Goal: Task Accomplishment & Management: Use online tool/utility

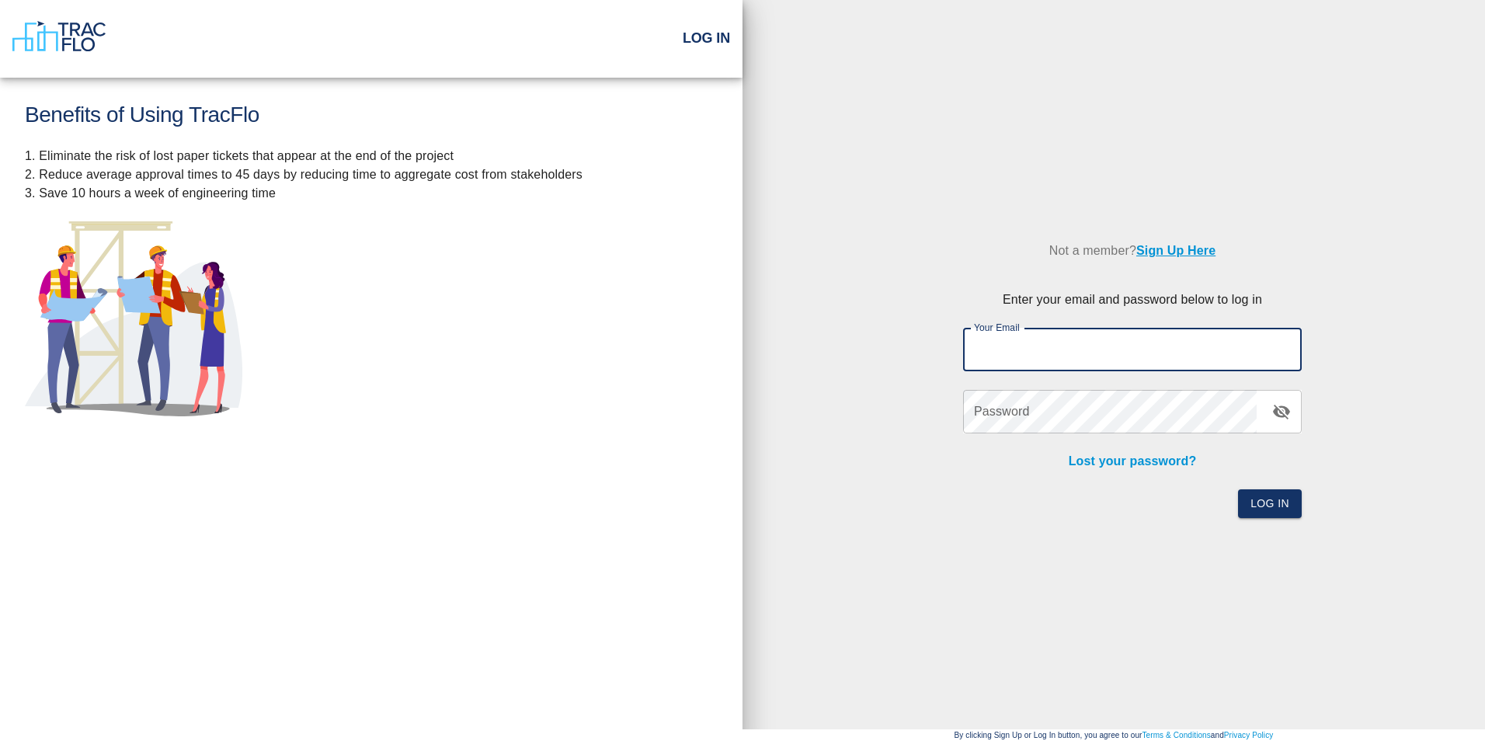
click at [711, 39] on h2 "Log In" at bounding box center [706, 38] width 47 height 17
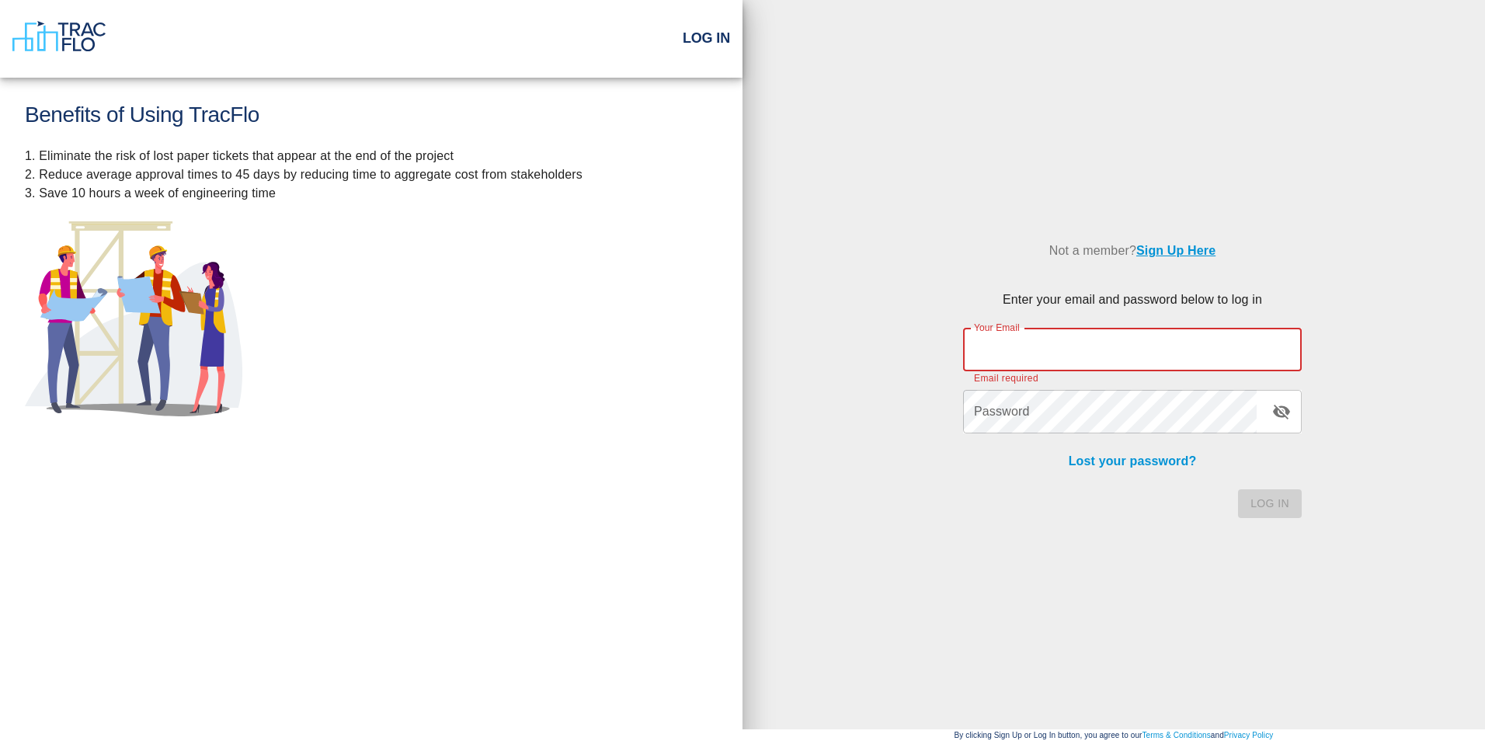
click at [984, 370] on input "Your Email" at bounding box center [1132, 349] width 339 height 43
type input "[PERSON_NAME][EMAIL_ADDRESS][PERSON_NAME][PERSON_NAME][DOMAIN_NAME]"
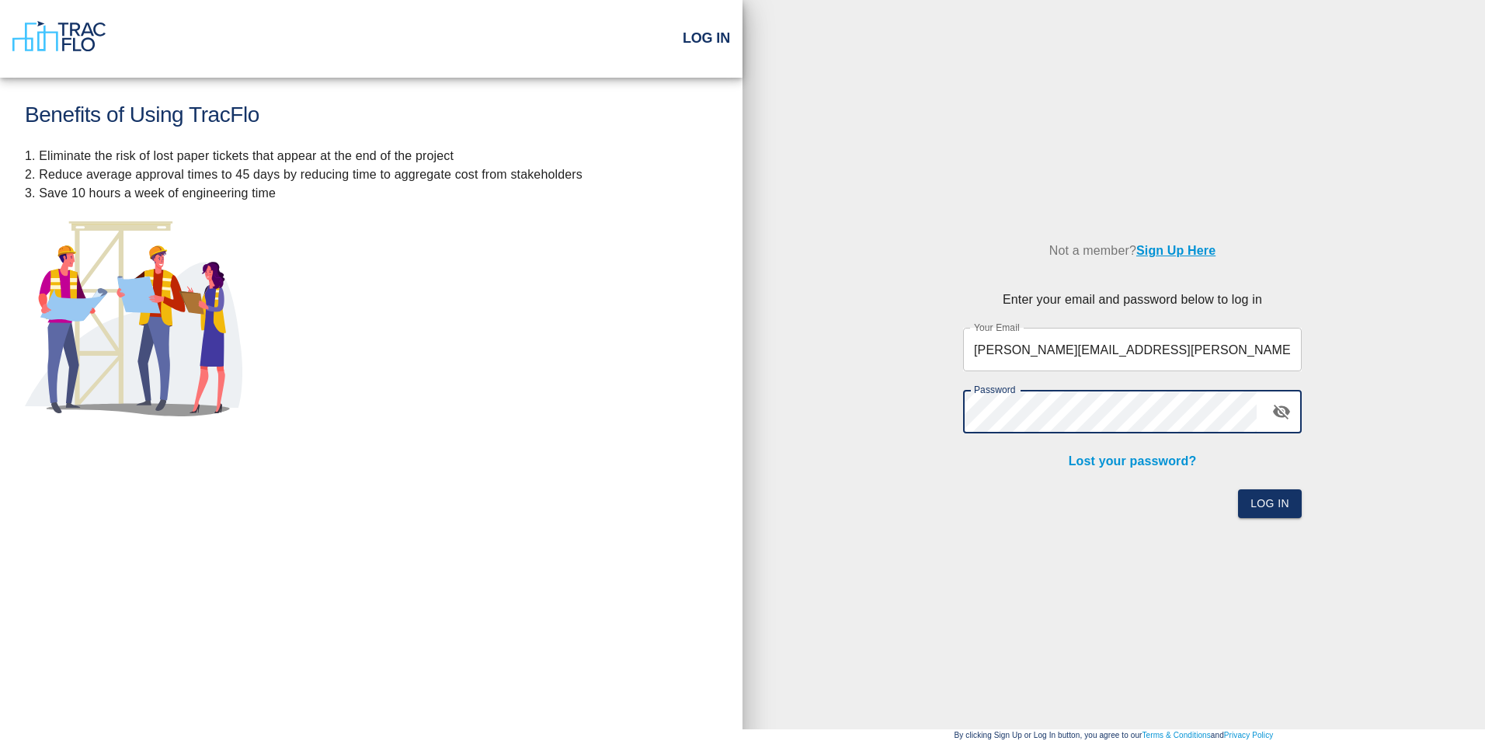
click at [1238, 489] on button "Log In" at bounding box center [1270, 503] width 64 height 29
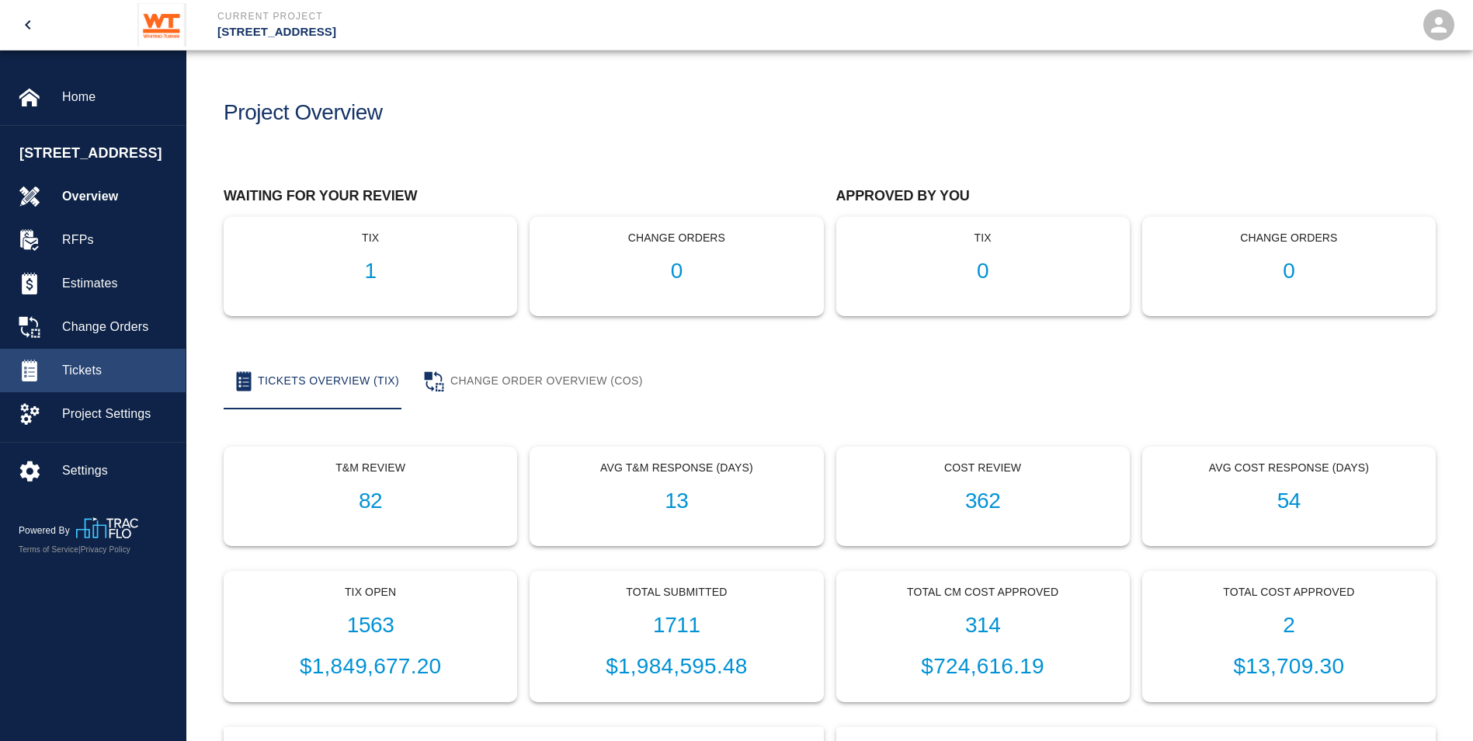
click at [136, 377] on div "Tickets" at bounding box center [93, 370] width 186 height 43
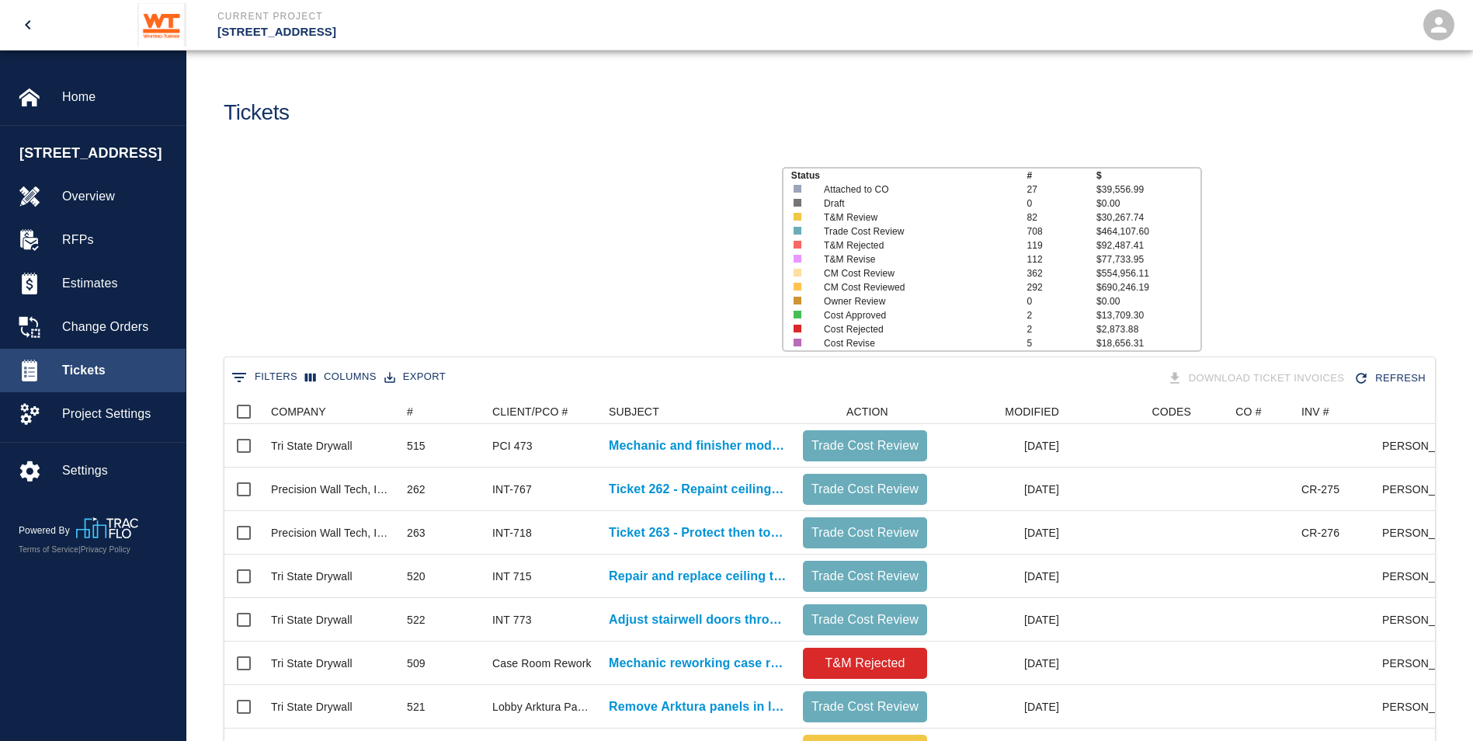
scroll to position [895, 1199]
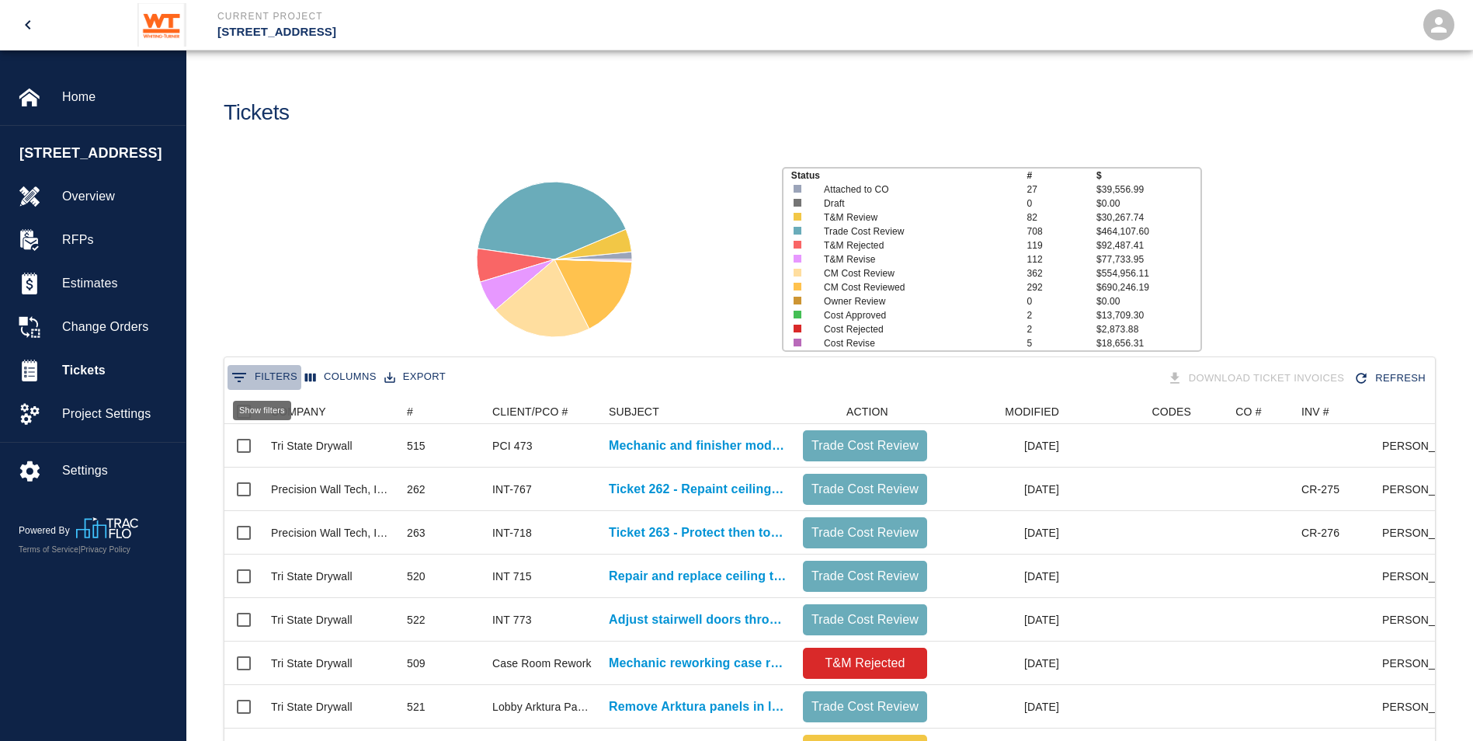
click at [263, 384] on button "0 Filters" at bounding box center [265, 377] width 74 height 25
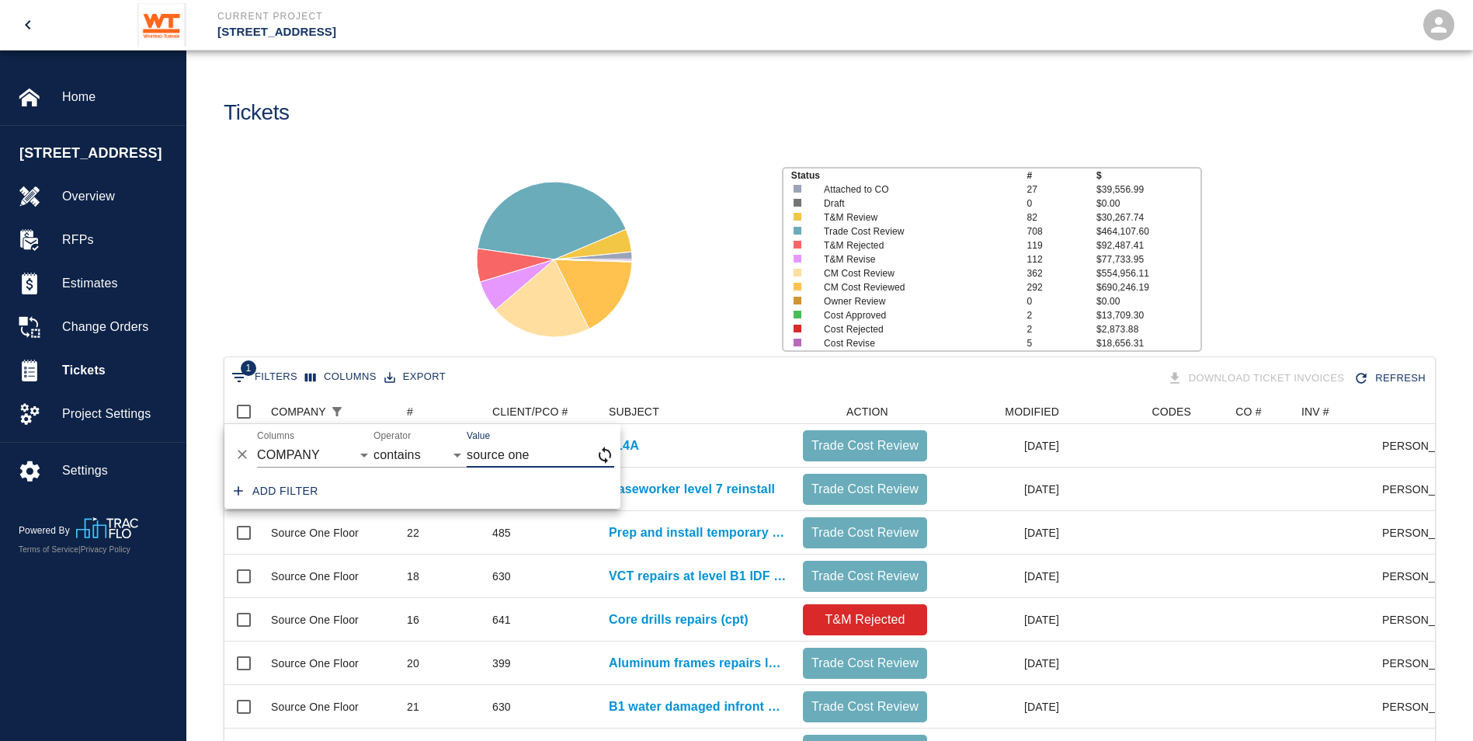
type input "source one"
click at [374, 216] on div "Status # $ Attached to CO 27 $39,556.99 Draft 0 $0.00 T&M Review 82 $30,267.74 …" at bounding box center [823, 253] width 1299 height 207
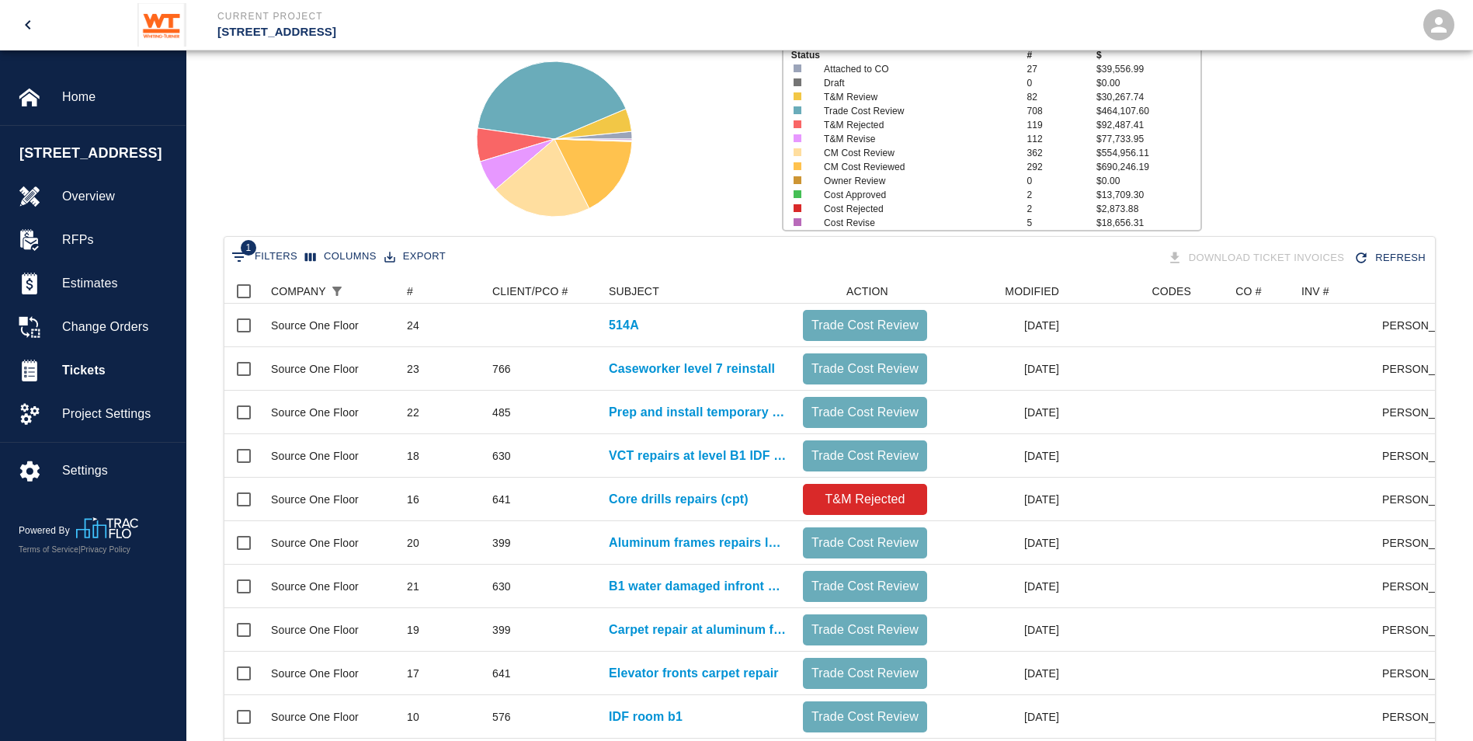
scroll to position [99, 0]
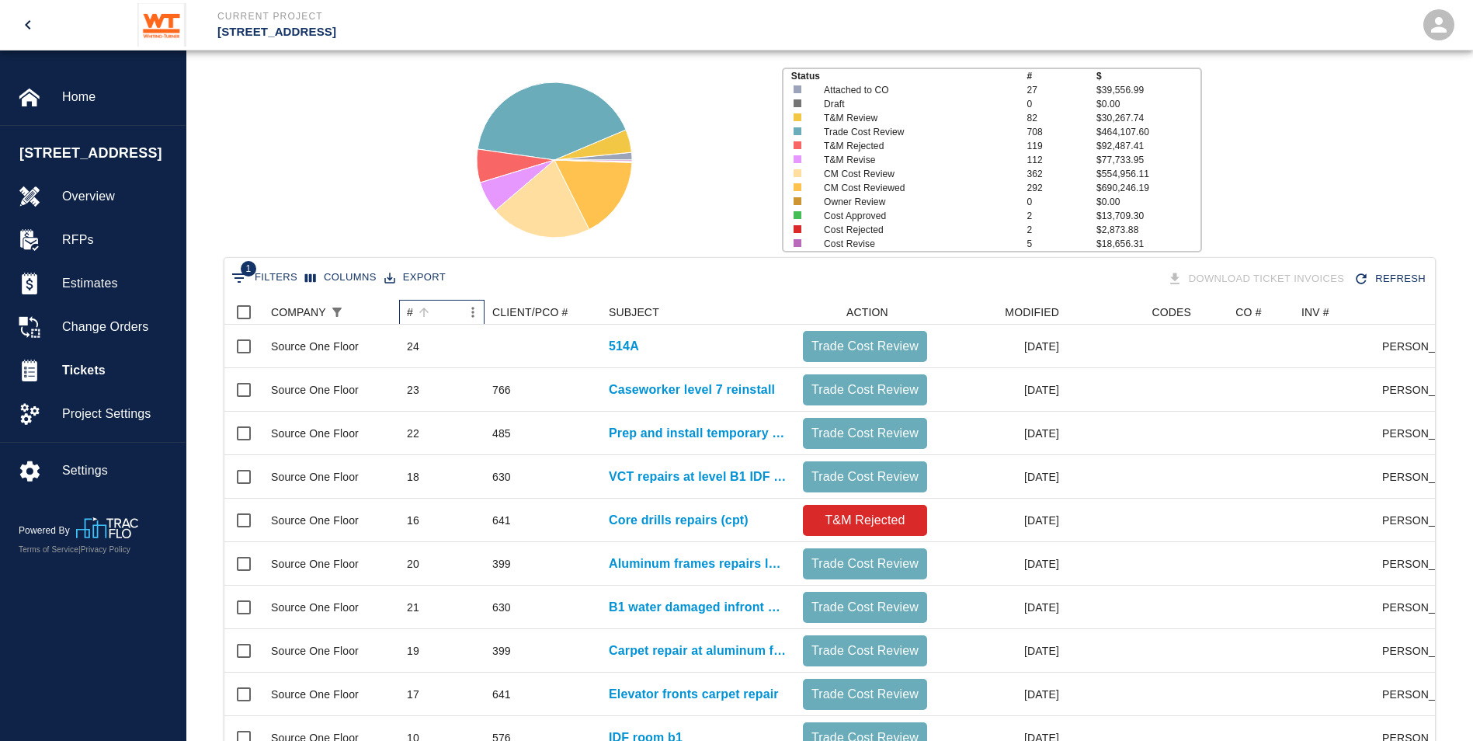
click at [412, 306] on div "#" at bounding box center [410, 312] width 6 height 25
click at [417, 306] on icon "Sort" at bounding box center [424, 312] width 14 height 14
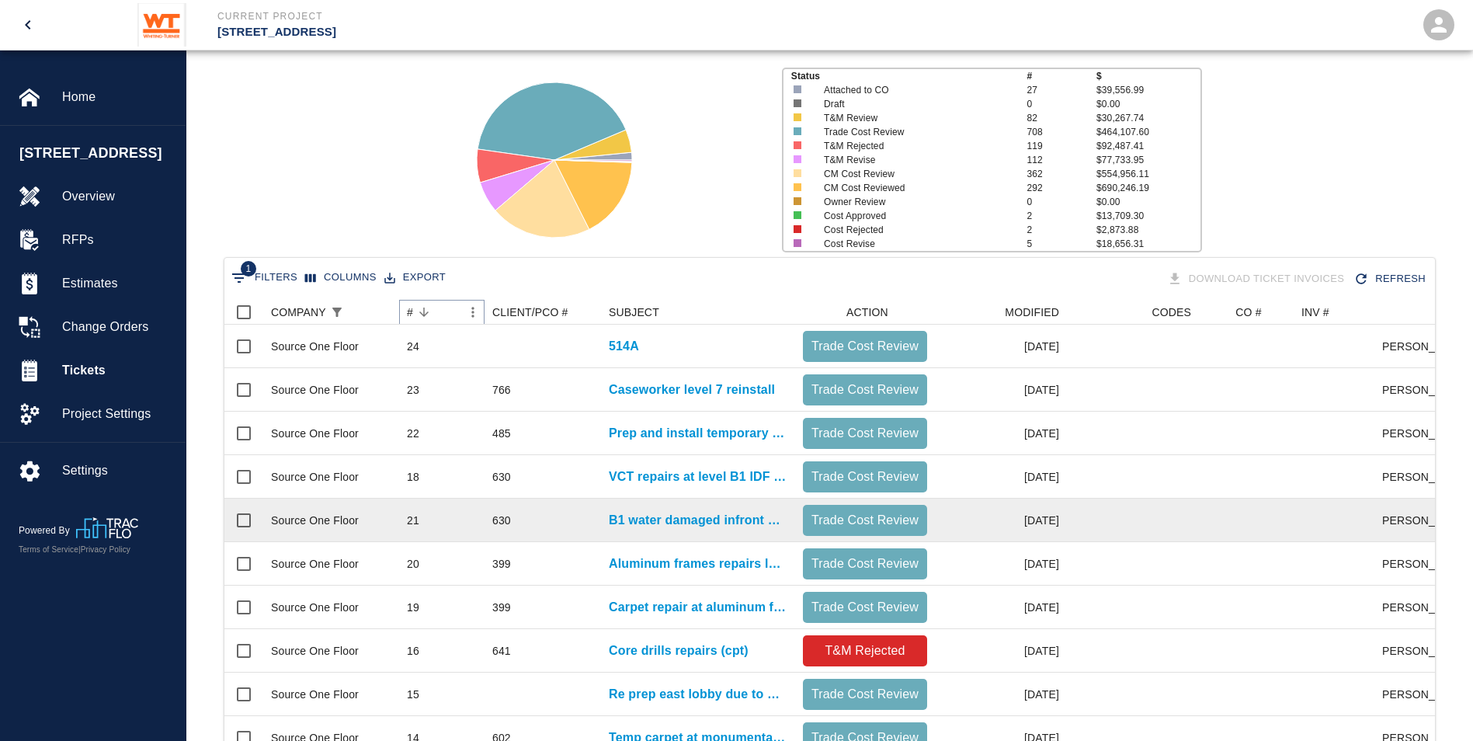
scroll to position [643, 0]
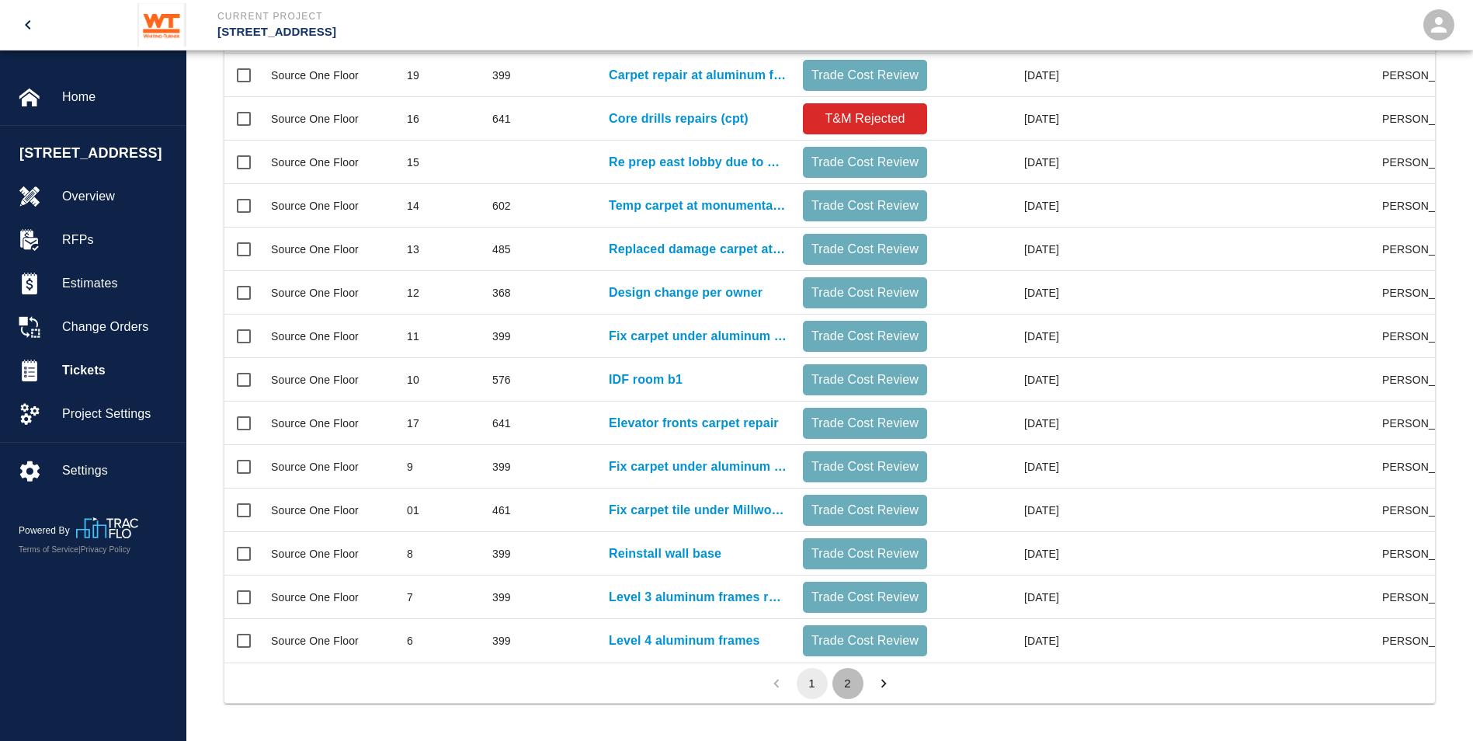
click at [861, 683] on button "2" at bounding box center [848, 683] width 31 height 31
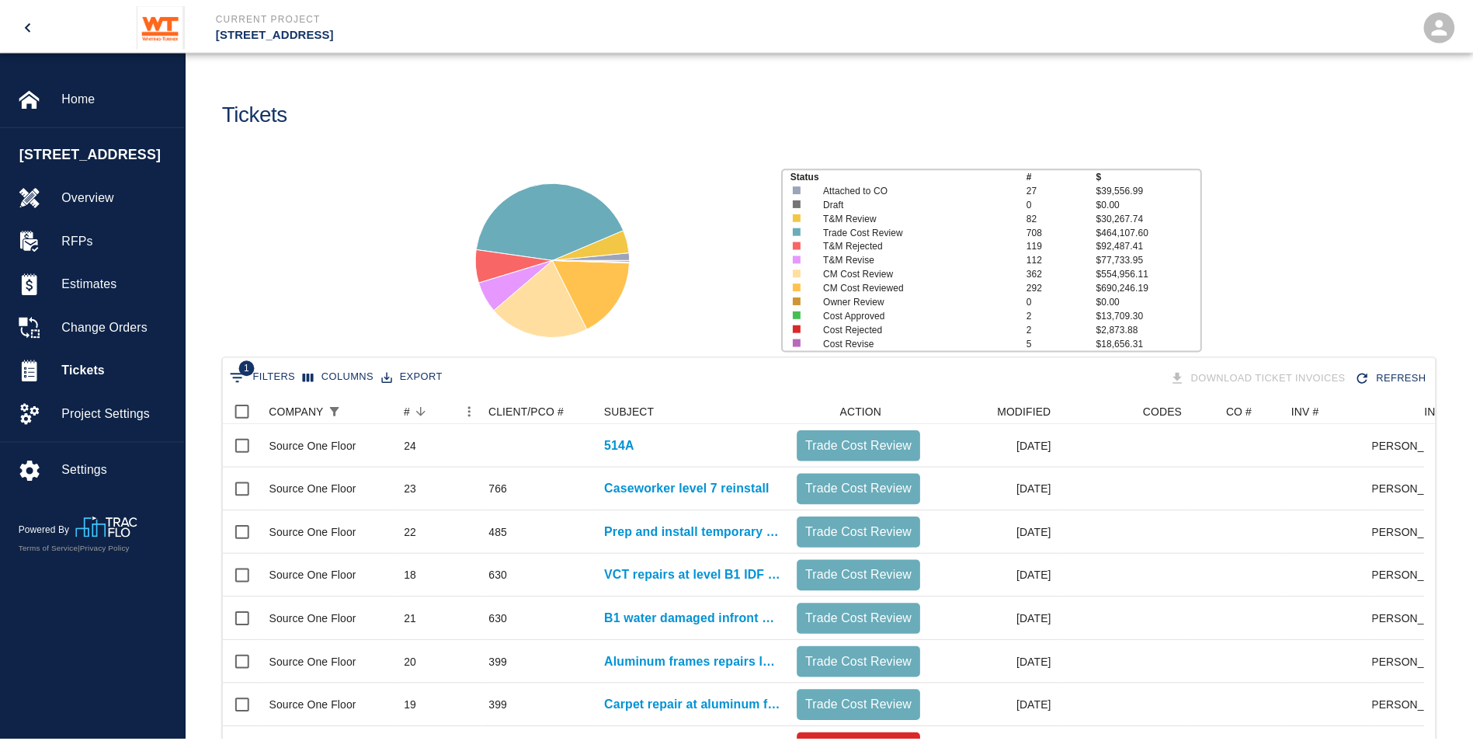
scroll to position [12, 12]
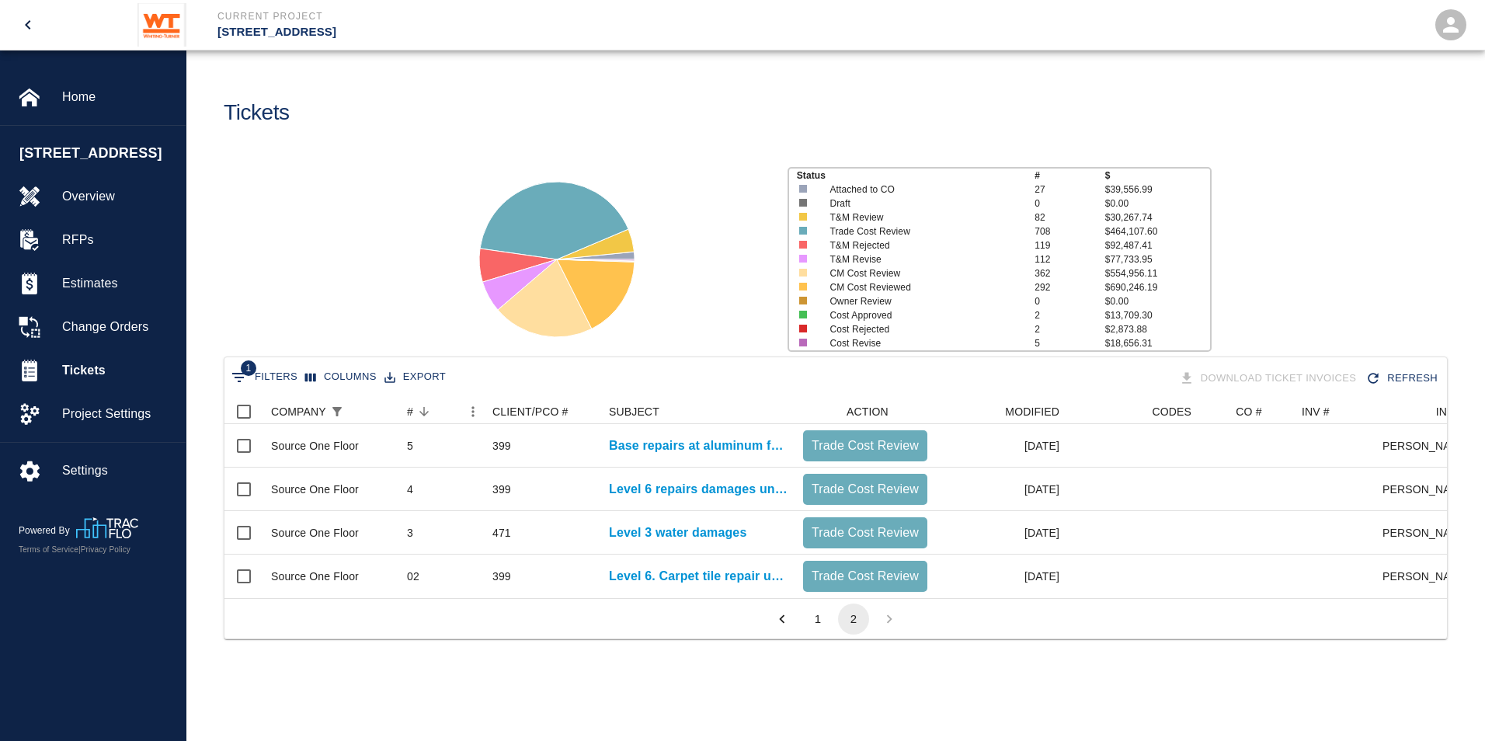
click at [781, 625] on icon "Go to previous page" at bounding box center [782, 618] width 17 height 17
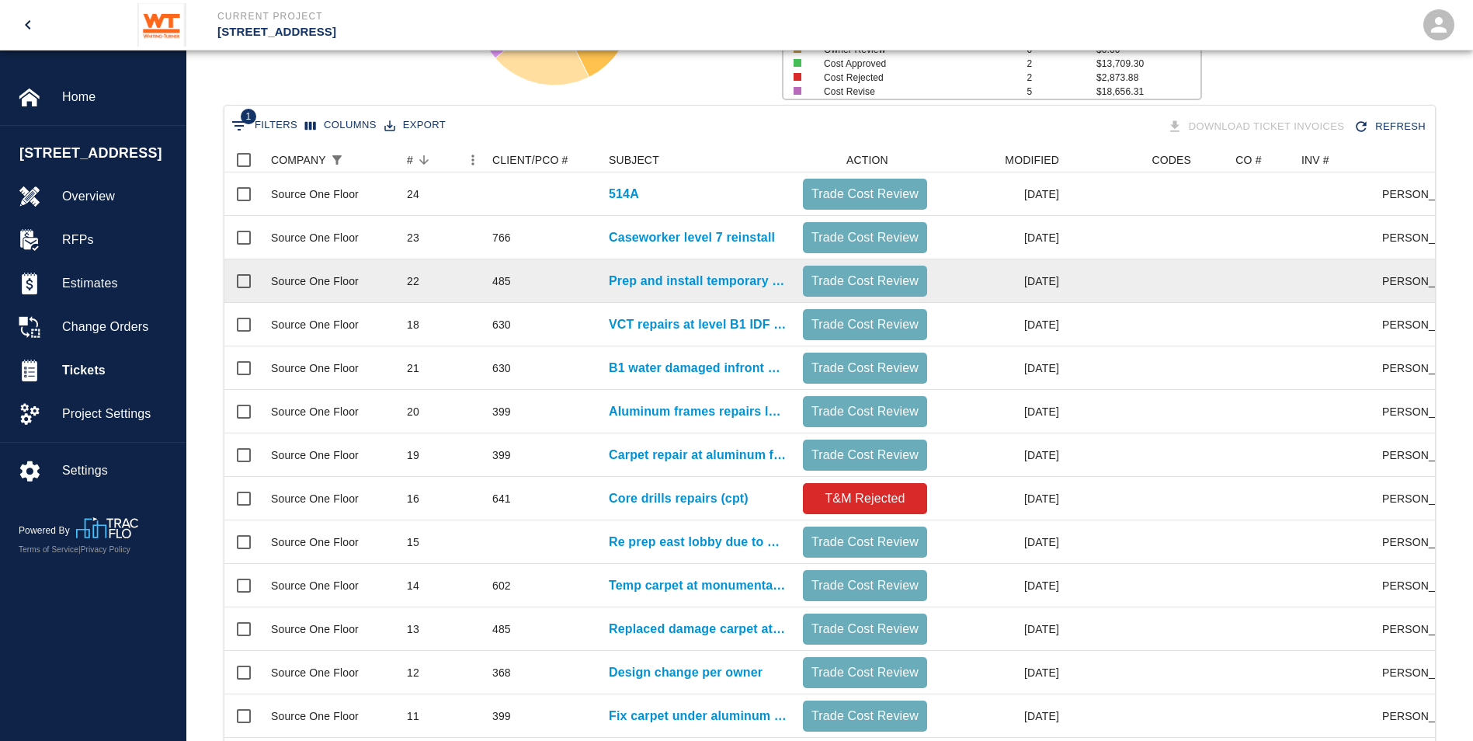
scroll to position [255, 0]
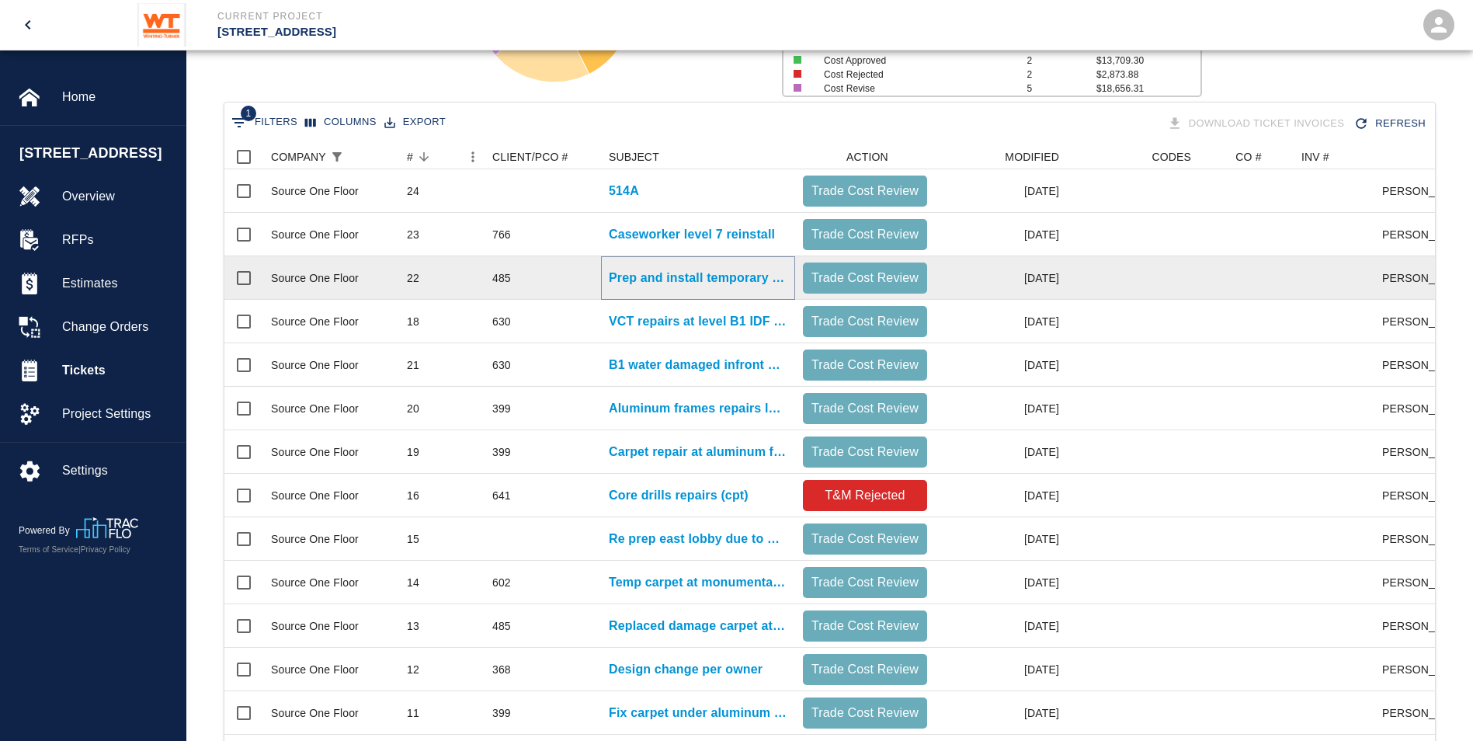
click at [645, 273] on p "Prep and install temporary carpet" at bounding box center [698, 278] width 179 height 19
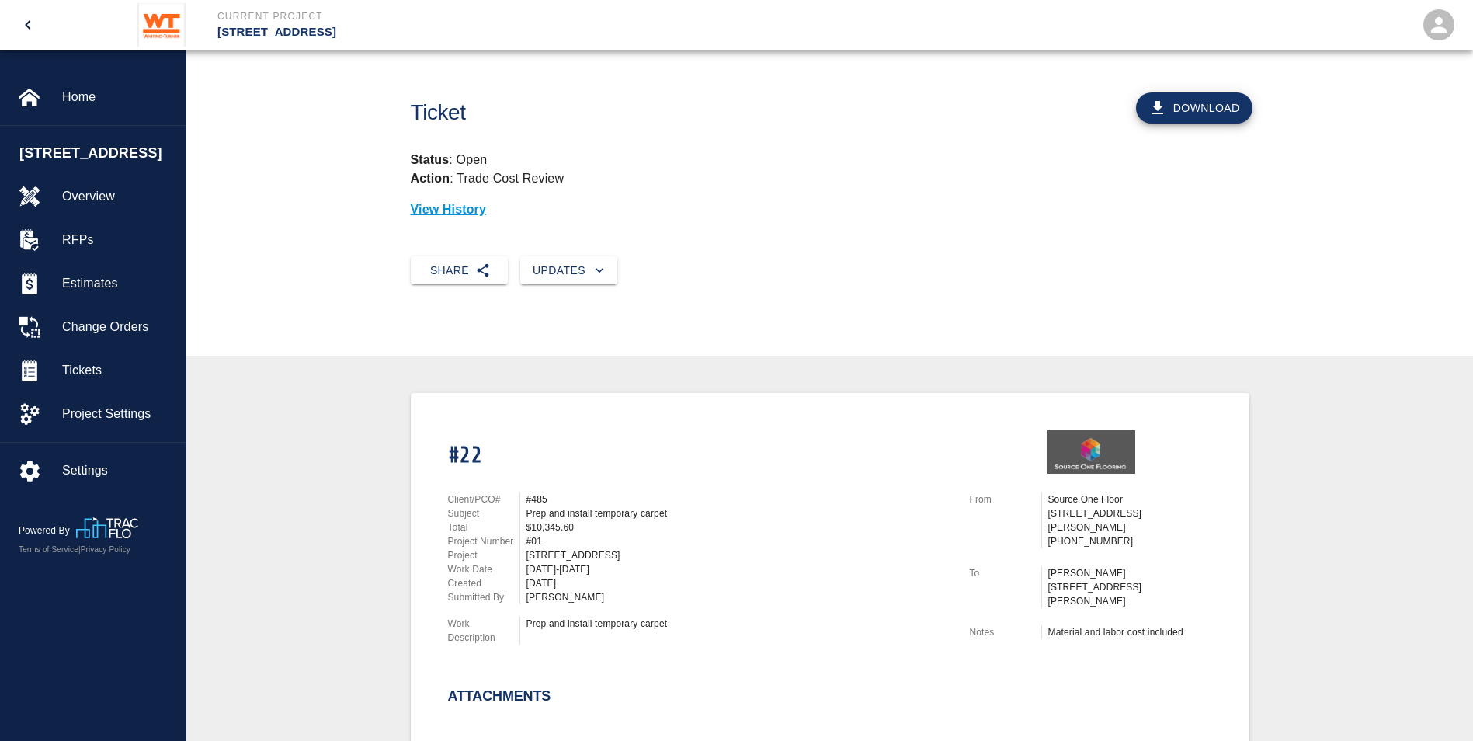
click at [1194, 112] on button "Download" at bounding box center [1194, 107] width 117 height 31
click at [30, 22] on icon "open drawer" at bounding box center [27, 24] width 5 height 9
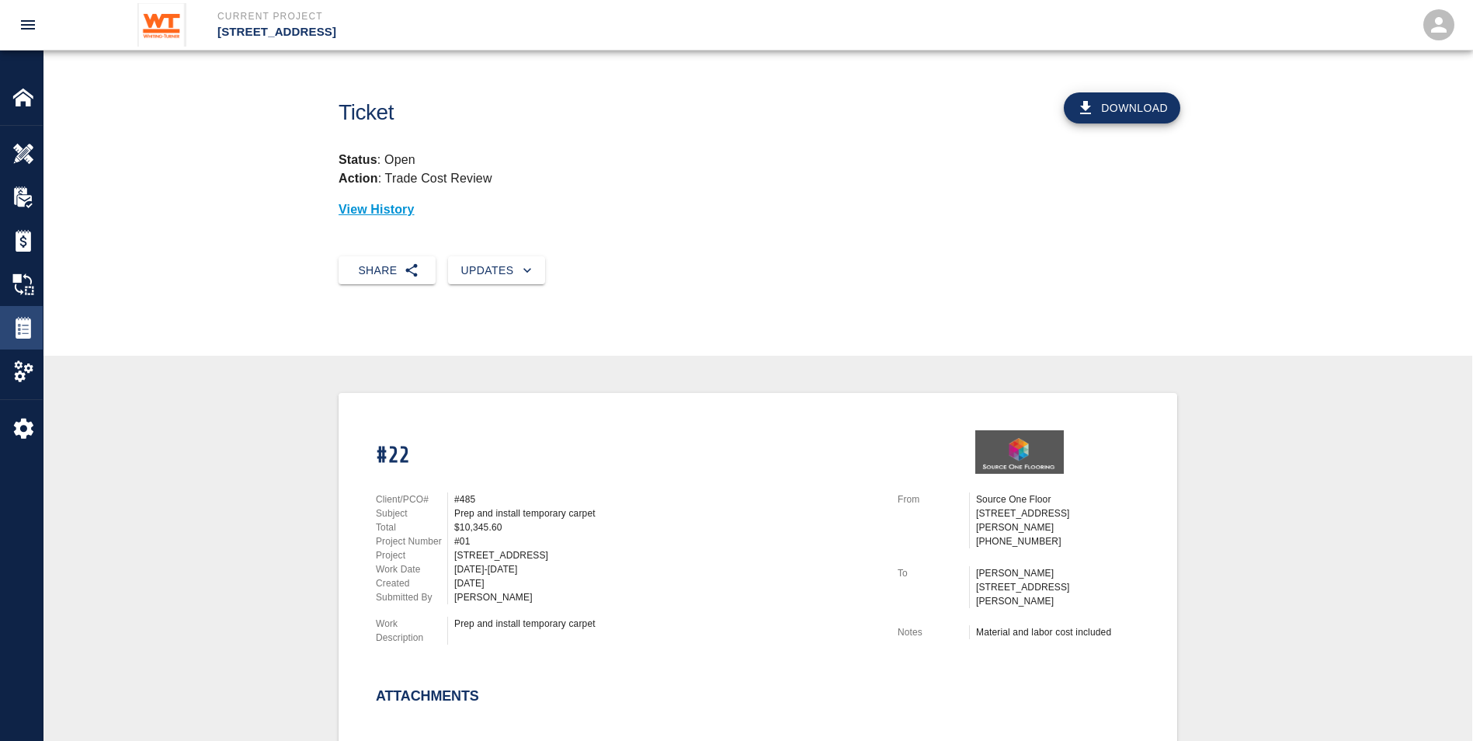
click at [31, 331] on img at bounding box center [23, 328] width 22 height 22
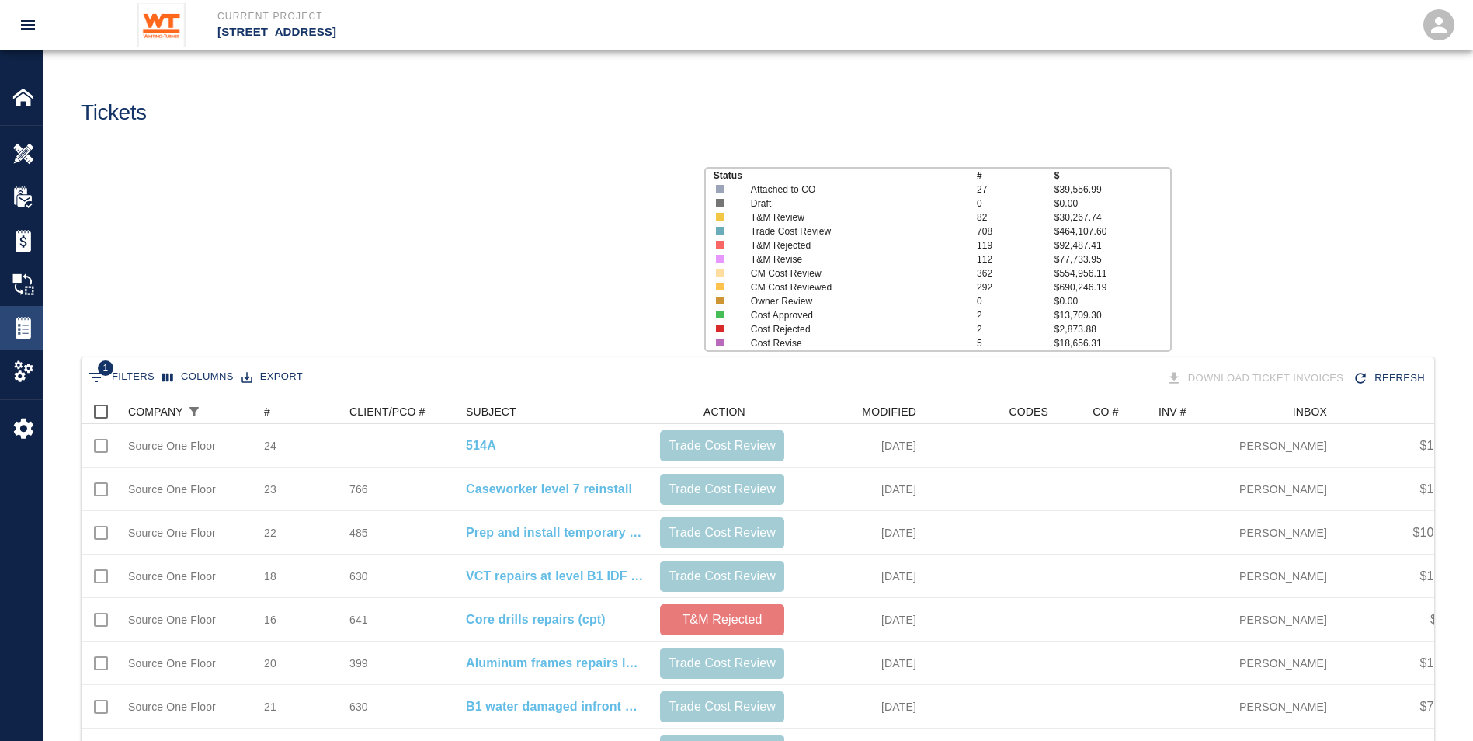
scroll to position [895, 1341]
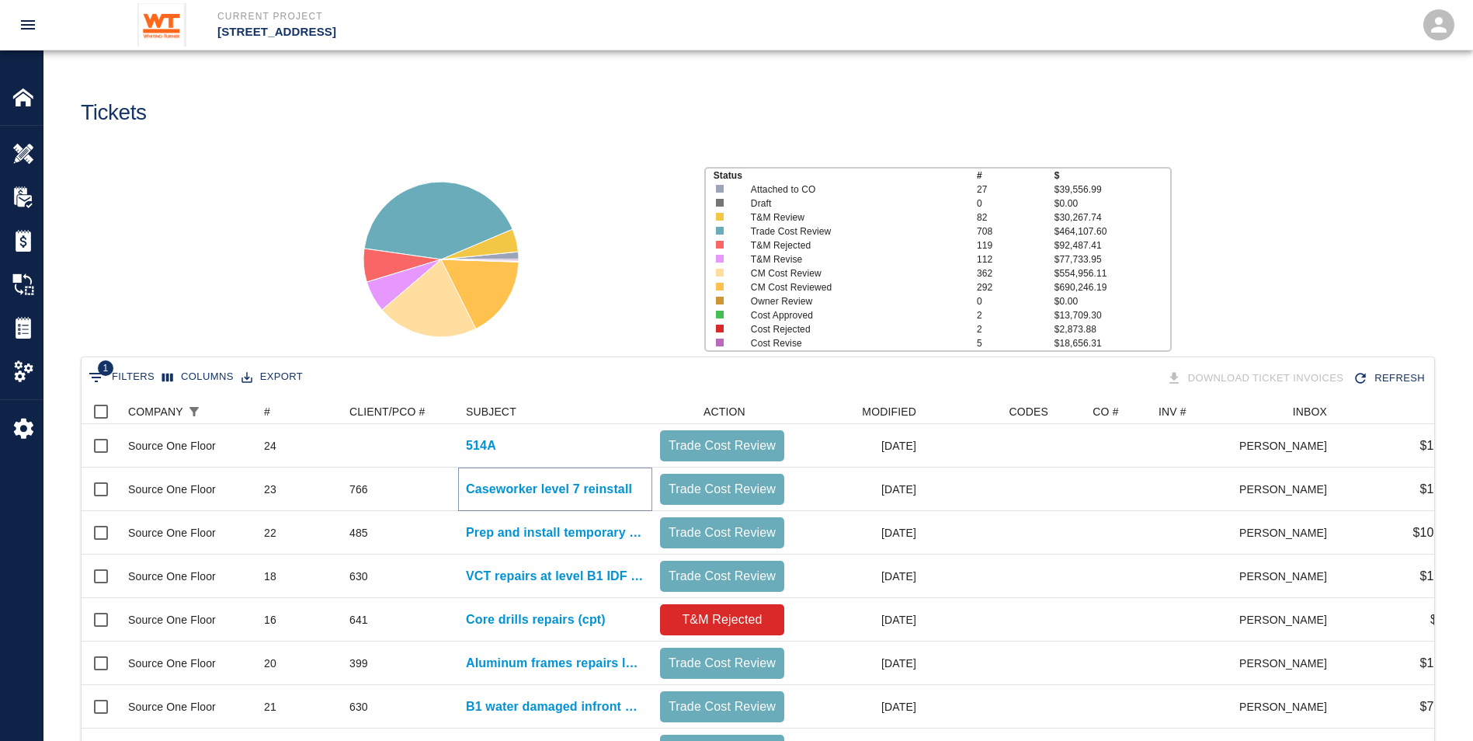
click at [519, 486] on p "Caseworker level 7 reinstall" at bounding box center [549, 489] width 166 height 19
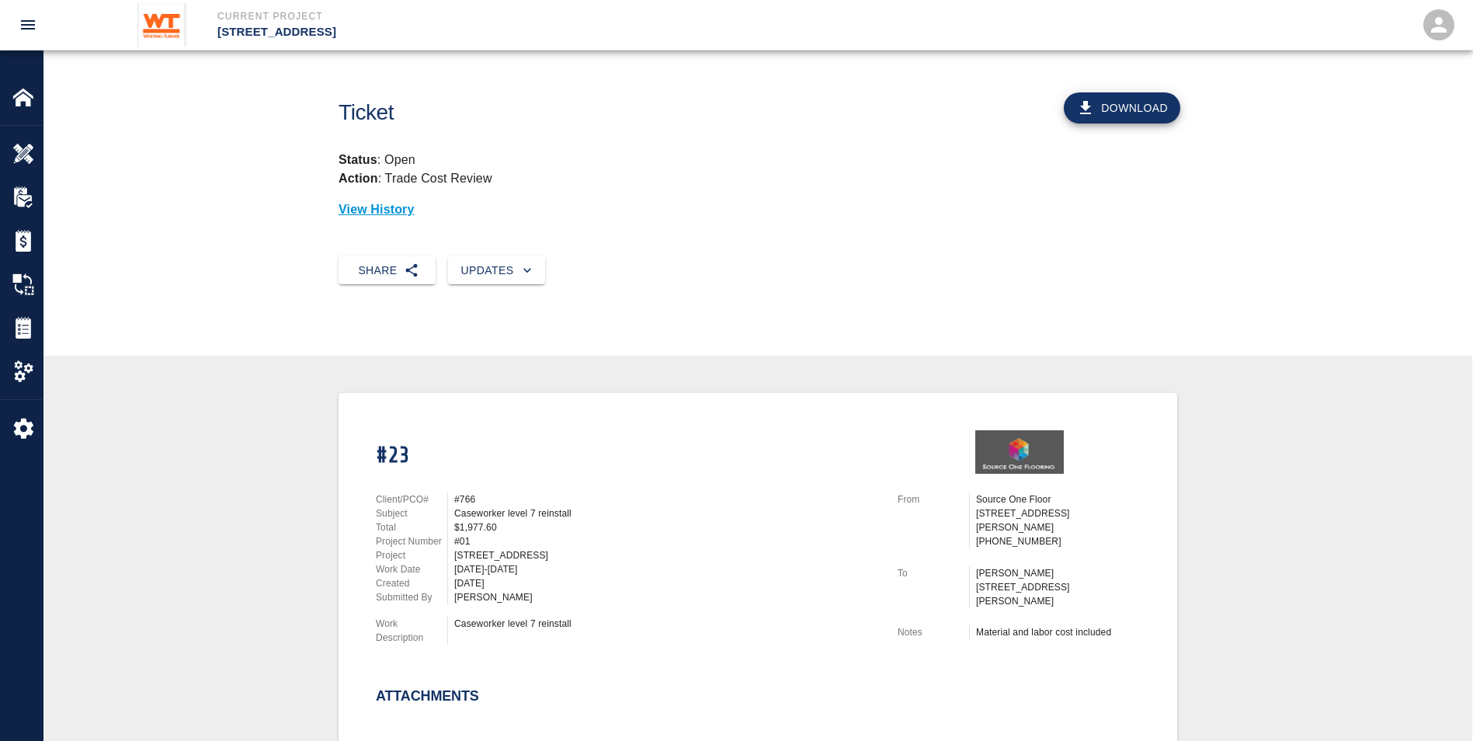
click at [1152, 118] on button "Download" at bounding box center [1122, 107] width 117 height 31
click at [1118, 122] on button "Download" at bounding box center [1122, 107] width 117 height 31
click at [24, 324] on img at bounding box center [23, 328] width 22 height 22
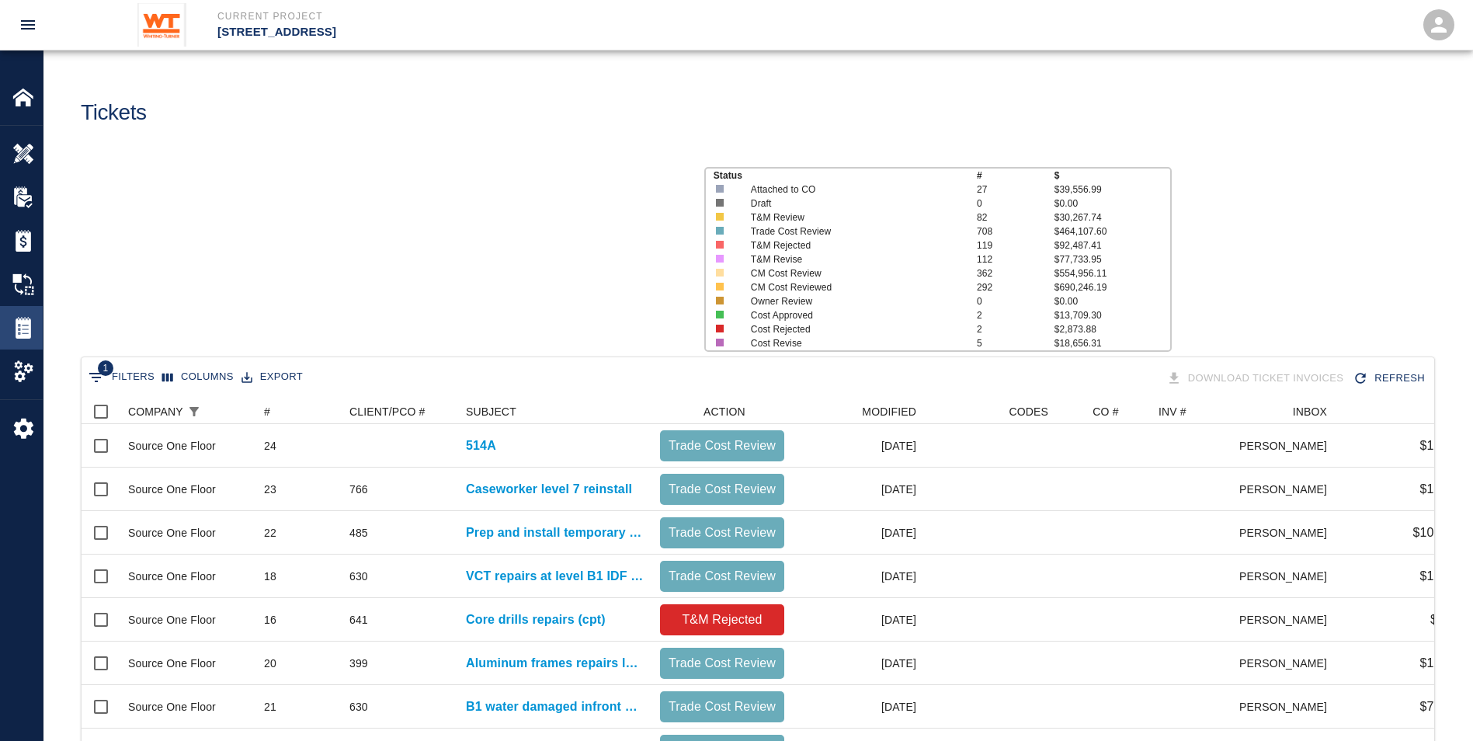
scroll to position [895, 1341]
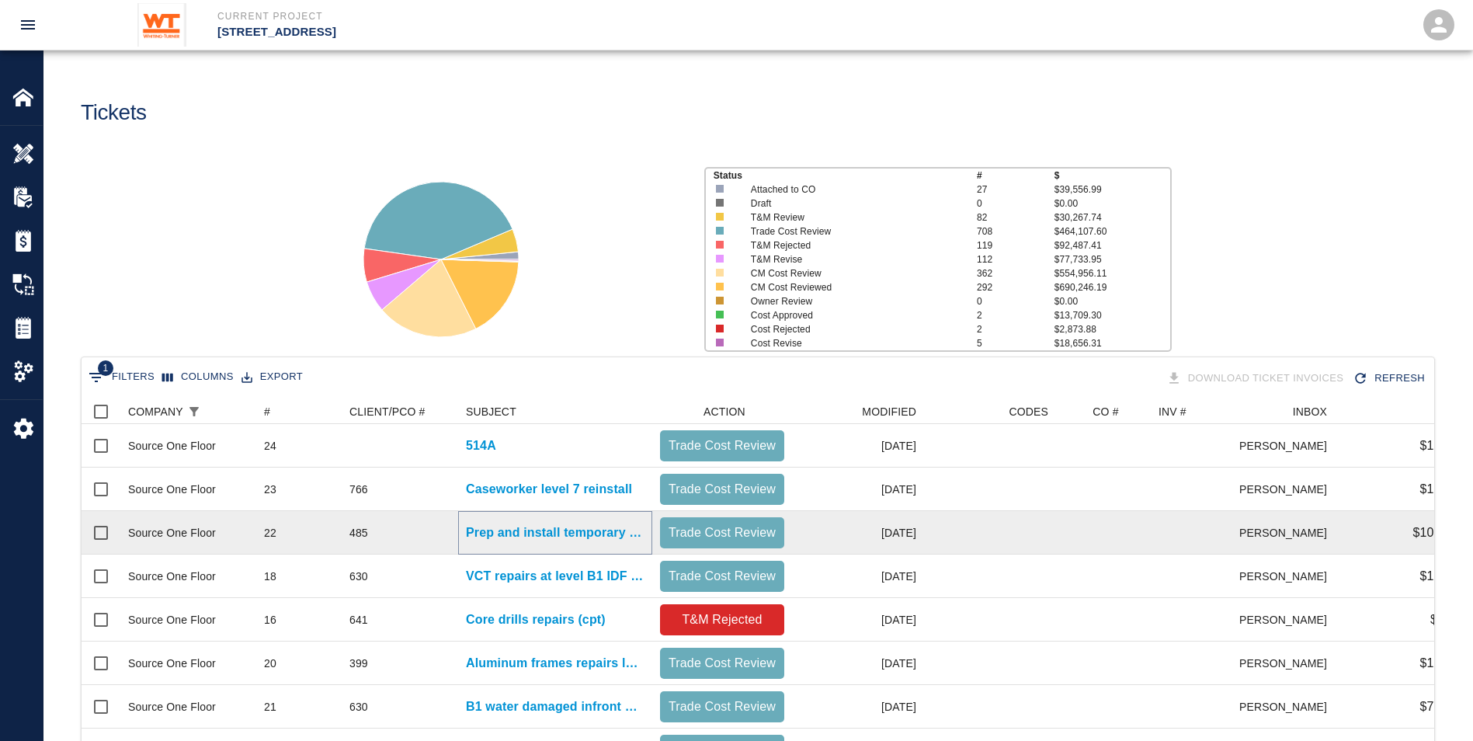
click at [489, 533] on p "Prep and install temporary carpet" at bounding box center [555, 532] width 179 height 19
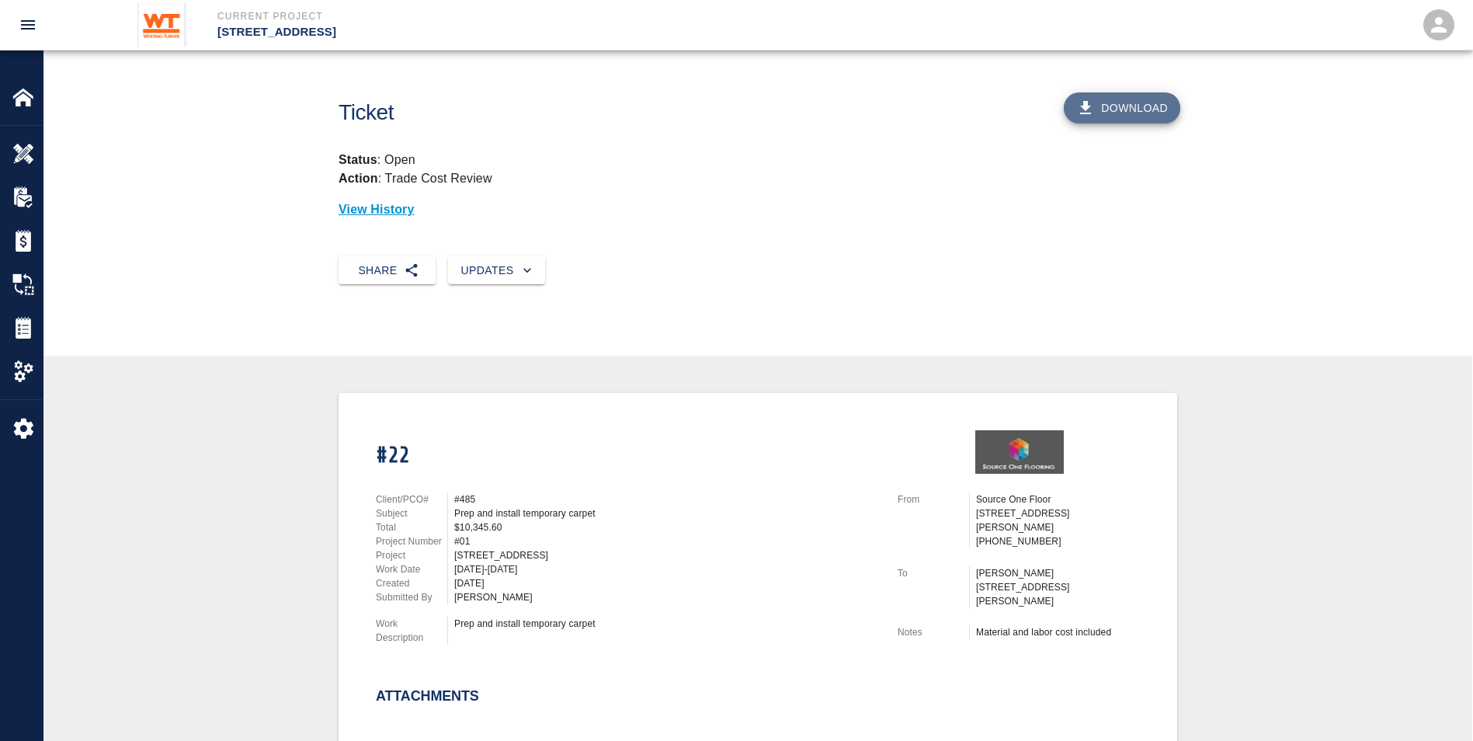
click at [1156, 110] on button "Download" at bounding box center [1122, 107] width 117 height 31
click at [26, 324] on img at bounding box center [23, 328] width 22 height 22
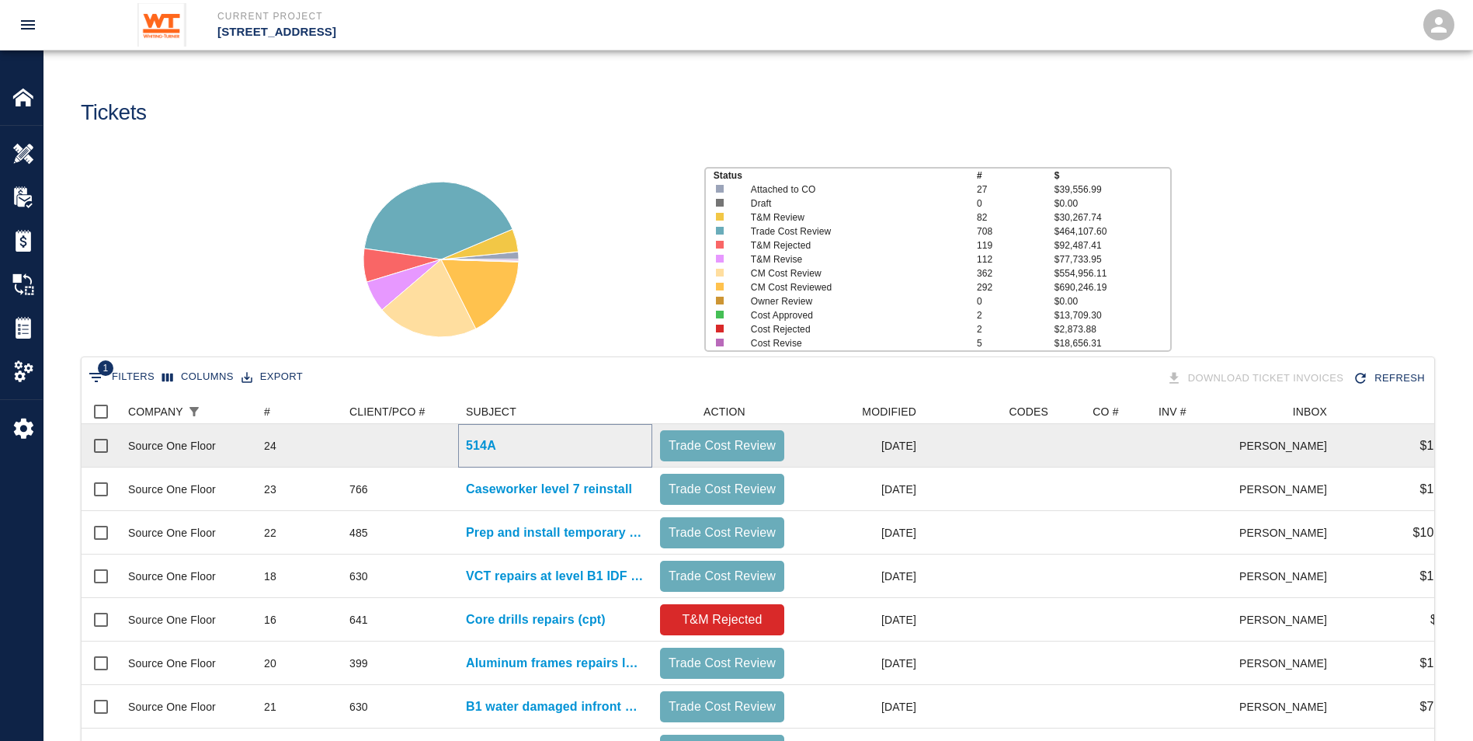
click at [492, 442] on p "514A" at bounding box center [481, 446] width 30 height 19
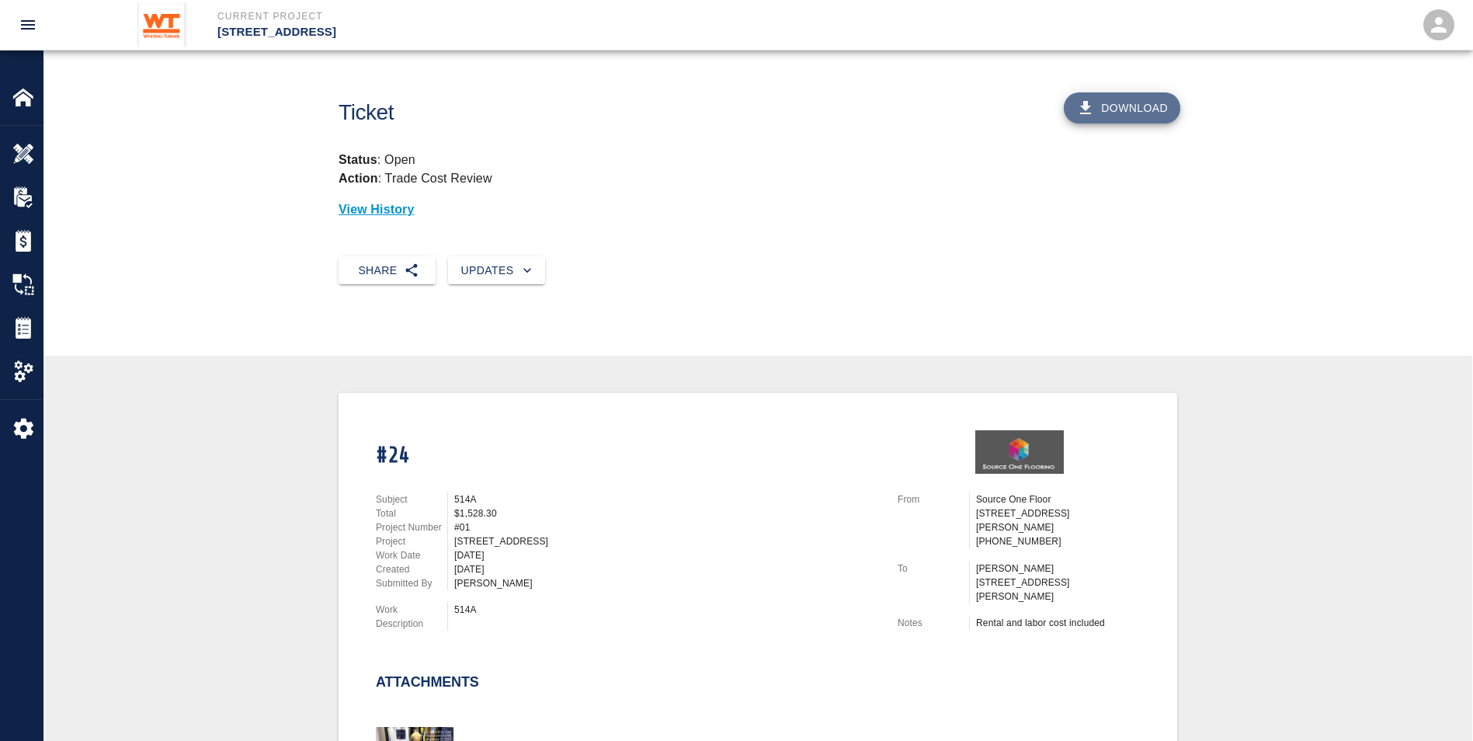
click at [1147, 104] on button "Download" at bounding box center [1122, 107] width 117 height 31
